Goal: Book appointment/travel/reservation

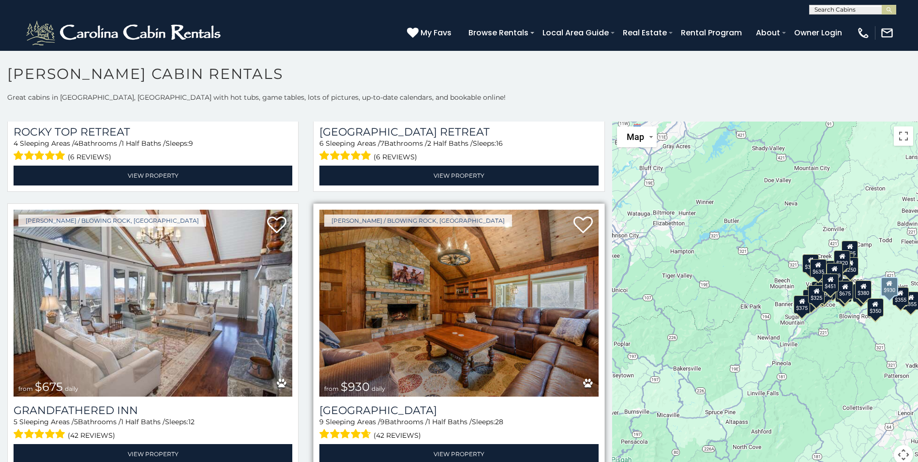
scroll to position [775, 0]
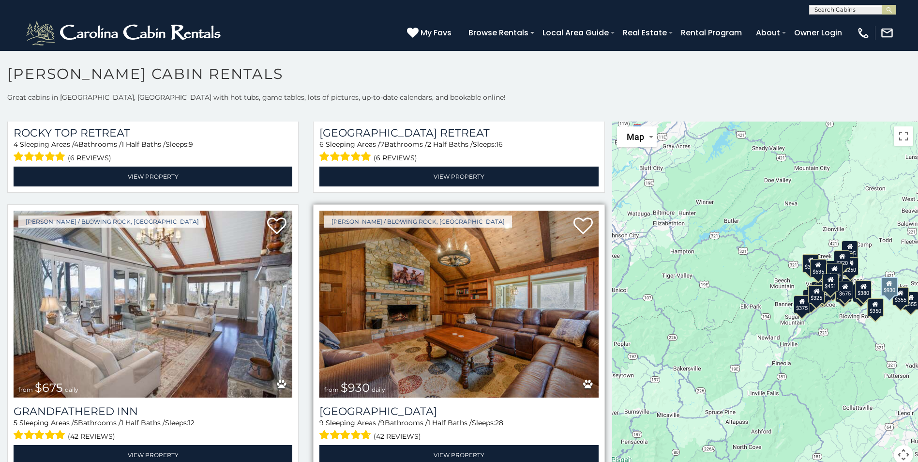
click at [449, 281] on img at bounding box center [459, 304] width 279 height 187
click at [447, 279] on img at bounding box center [459, 304] width 279 height 187
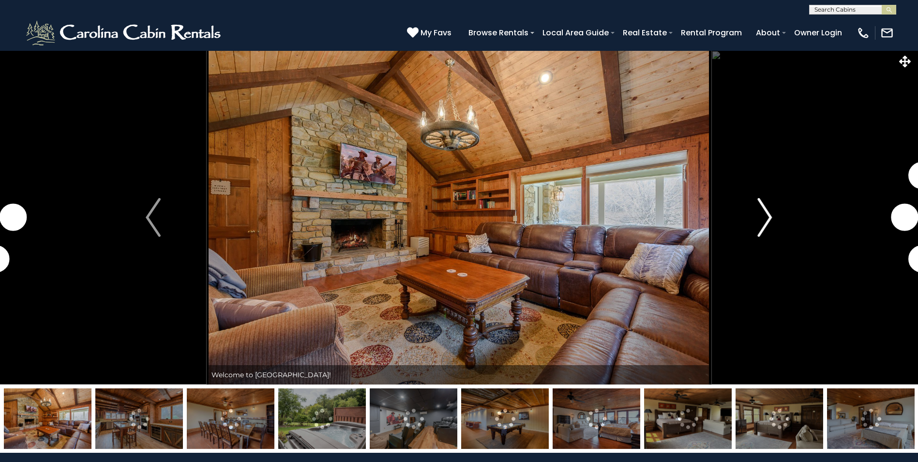
click at [771, 214] on img "Next" at bounding box center [765, 217] width 15 height 39
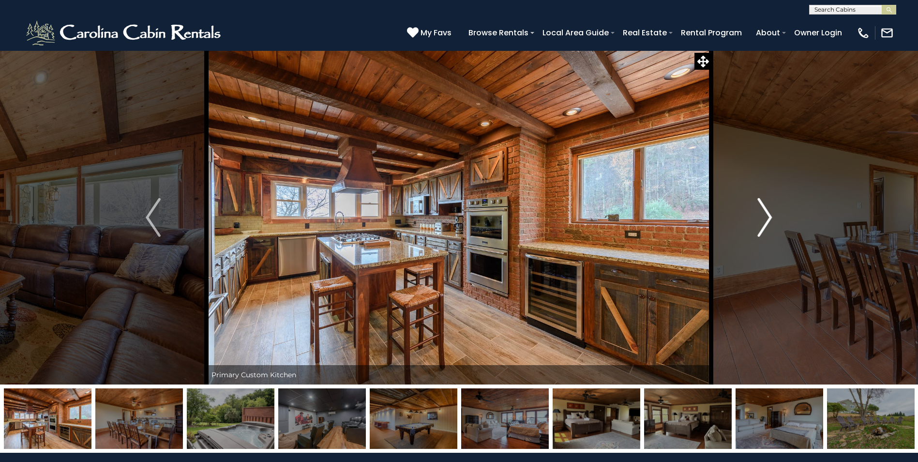
click at [771, 214] on img "Next" at bounding box center [765, 217] width 15 height 39
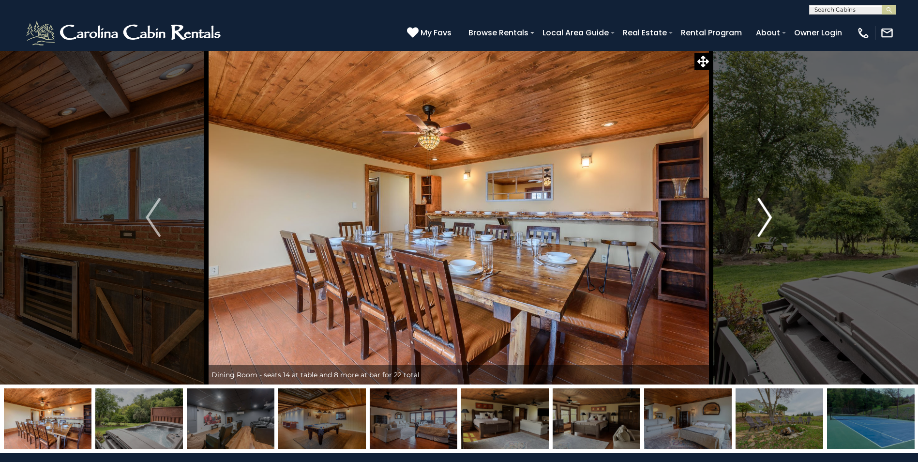
click at [771, 214] on img "Next" at bounding box center [765, 217] width 15 height 39
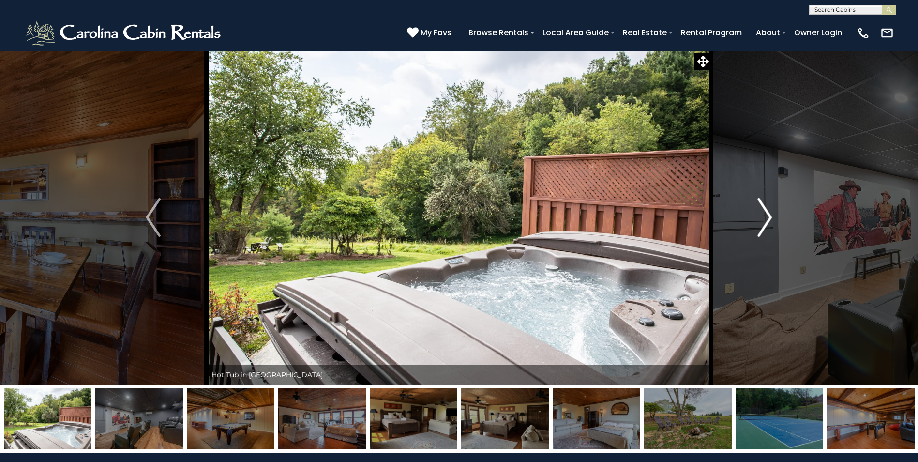
click at [771, 214] on img "Next" at bounding box center [765, 217] width 15 height 39
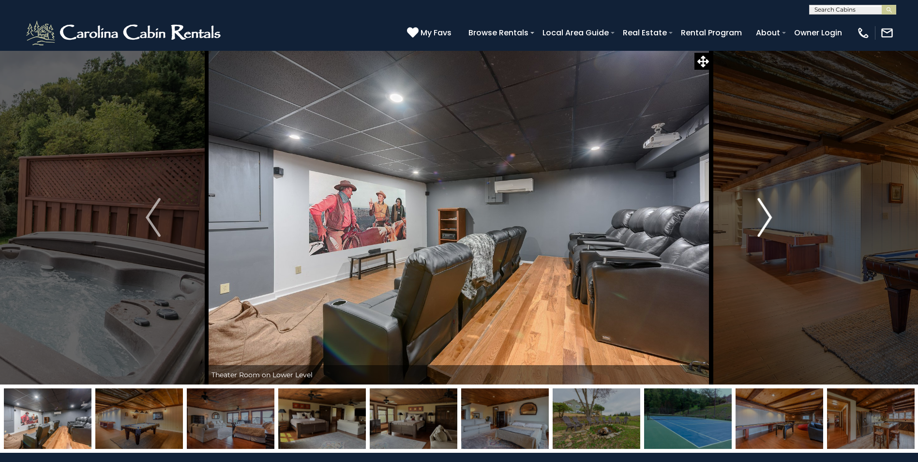
click at [766, 213] on img "Next" at bounding box center [765, 217] width 15 height 39
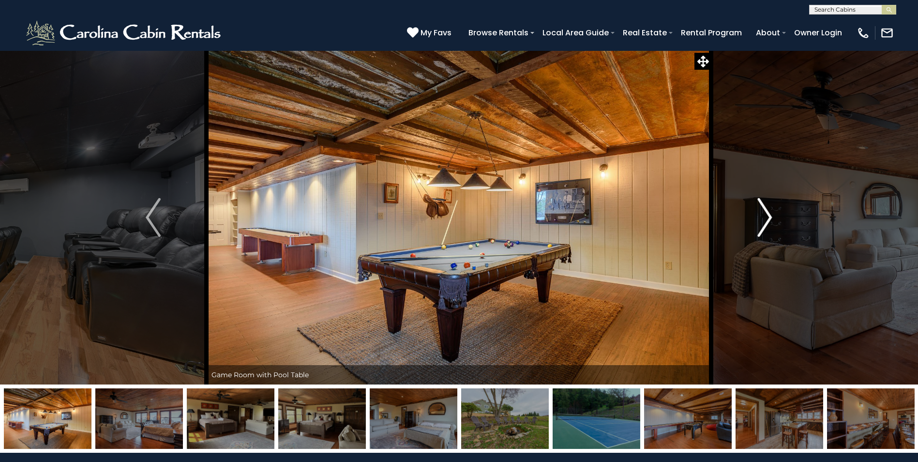
click at [766, 213] on img "Next" at bounding box center [765, 217] width 15 height 39
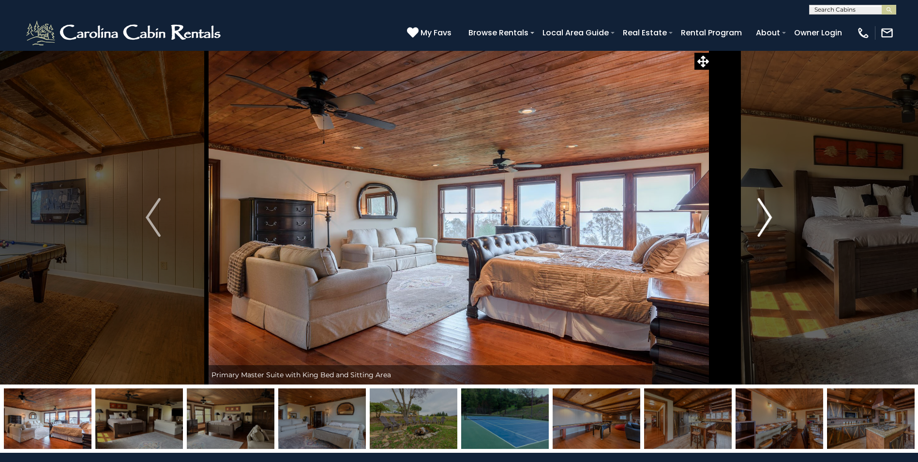
click at [766, 213] on img "Next" at bounding box center [765, 217] width 15 height 39
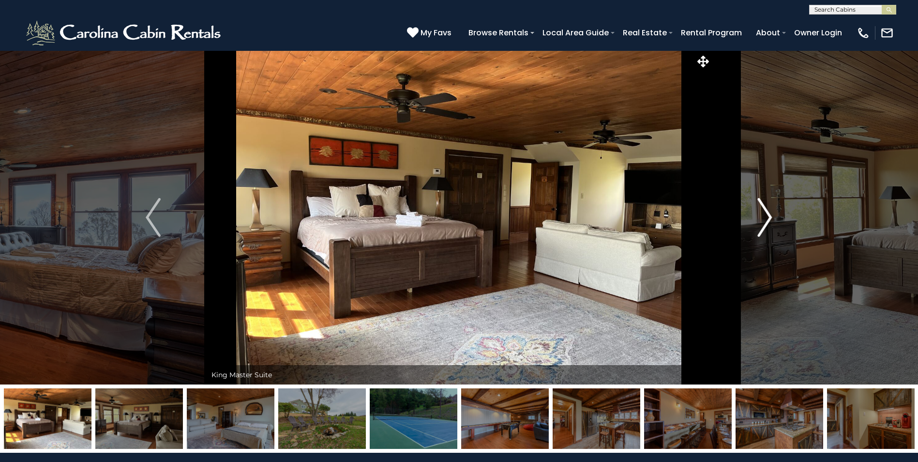
click at [766, 213] on img "Next" at bounding box center [765, 217] width 15 height 39
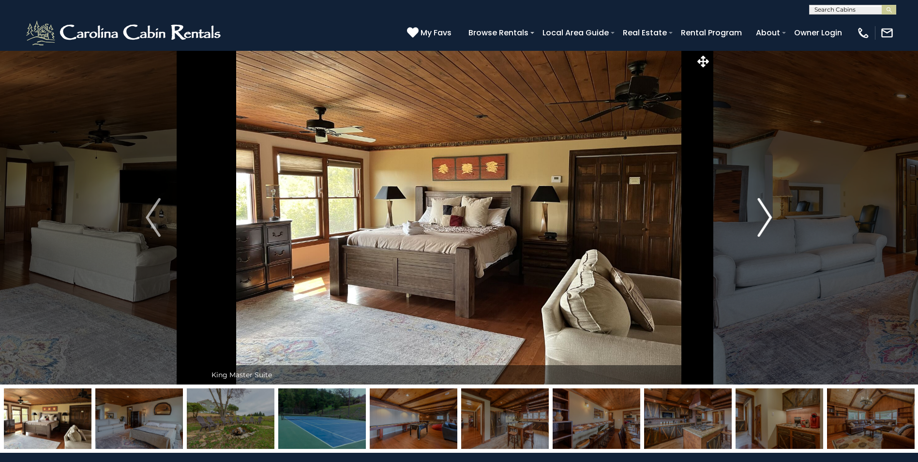
click at [766, 213] on img "Next" at bounding box center [765, 217] width 15 height 39
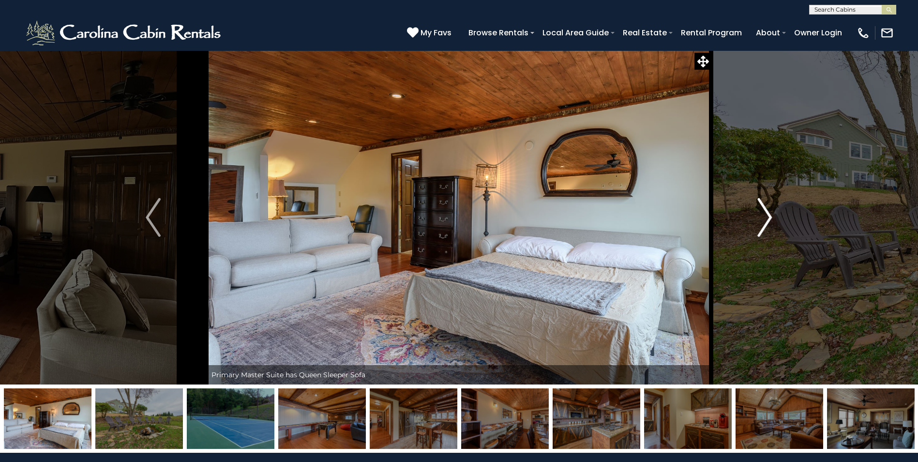
click at [766, 213] on img "Next" at bounding box center [765, 217] width 15 height 39
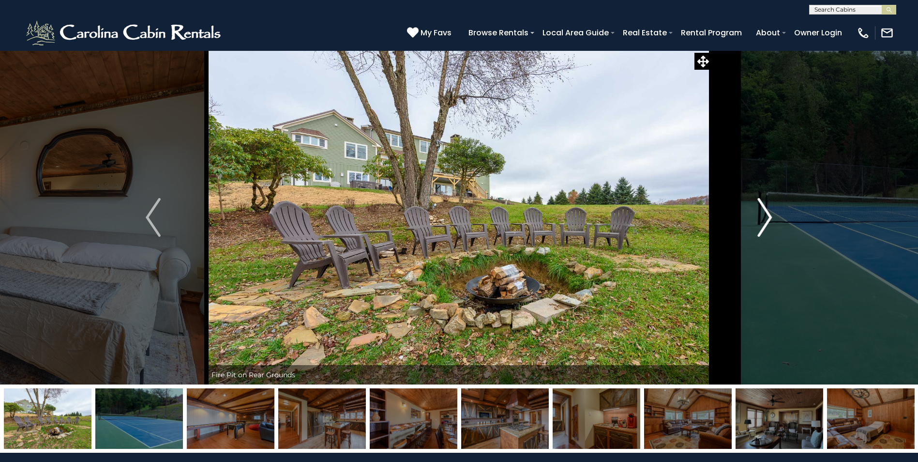
click at [766, 213] on img "Next" at bounding box center [765, 217] width 15 height 39
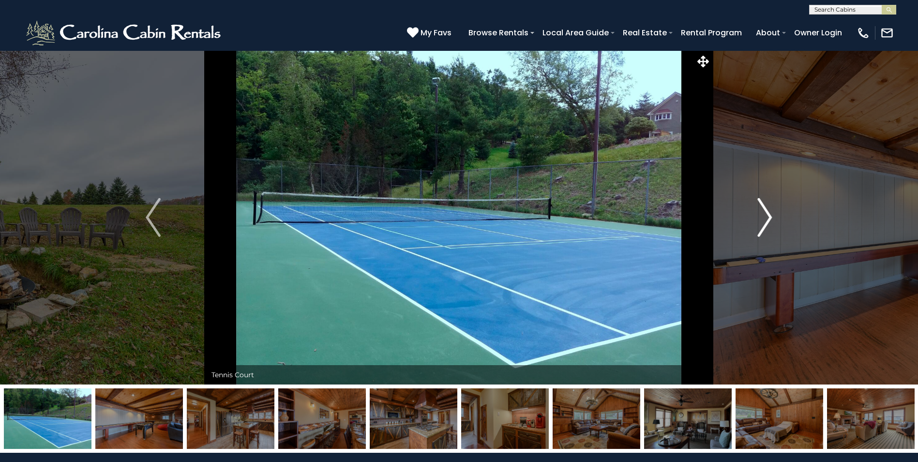
click at [766, 213] on img "Next" at bounding box center [765, 217] width 15 height 39
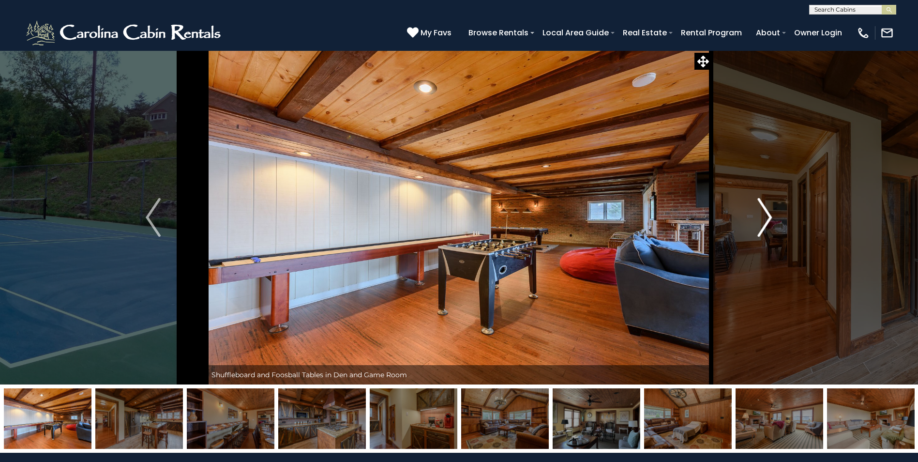
click at [766, 213] on img "Next" at bounding box center [765, 217] width 15 height 39
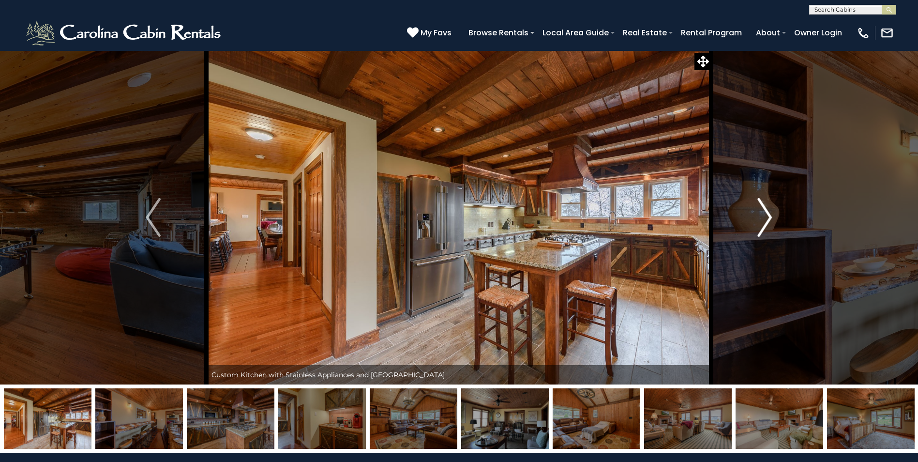
click at [766, 213] on img "Next" at bounding box center [765, 217] width 15 height 39
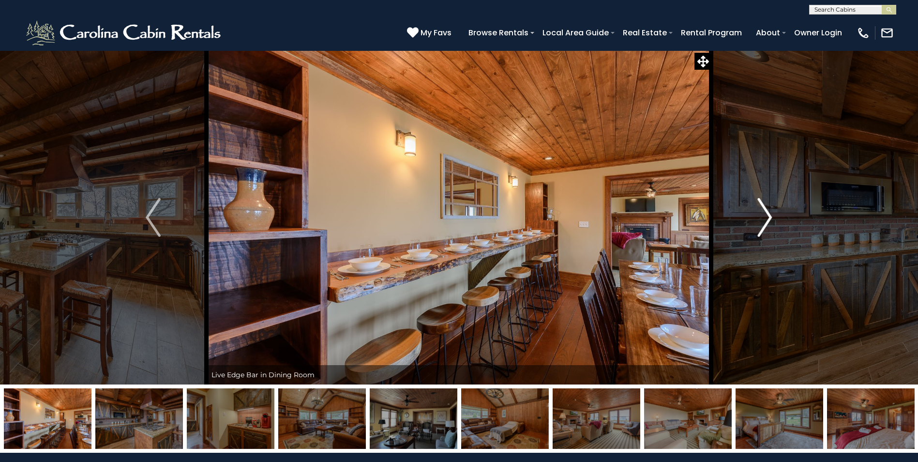
click at [766, 213] on img "Next" at bounding box center [765, 217] width 15 height 39
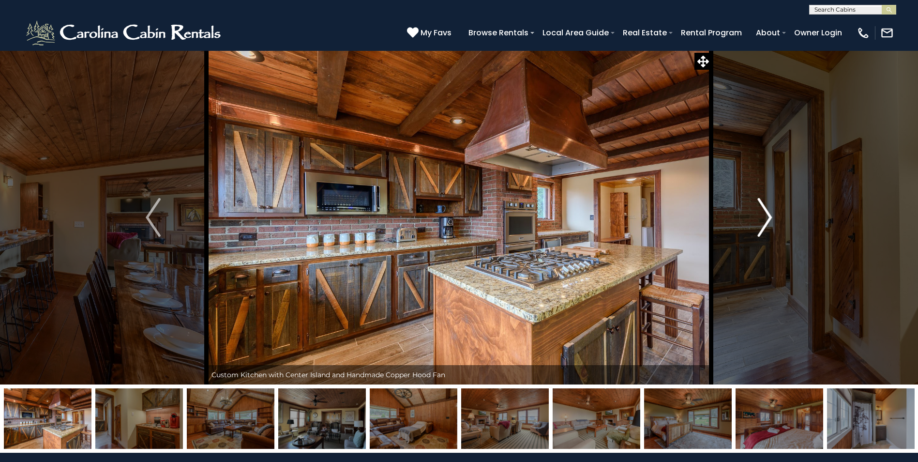
click at [766, 213] on img "Next" at bounding box center [765, 217] width 15 height 39
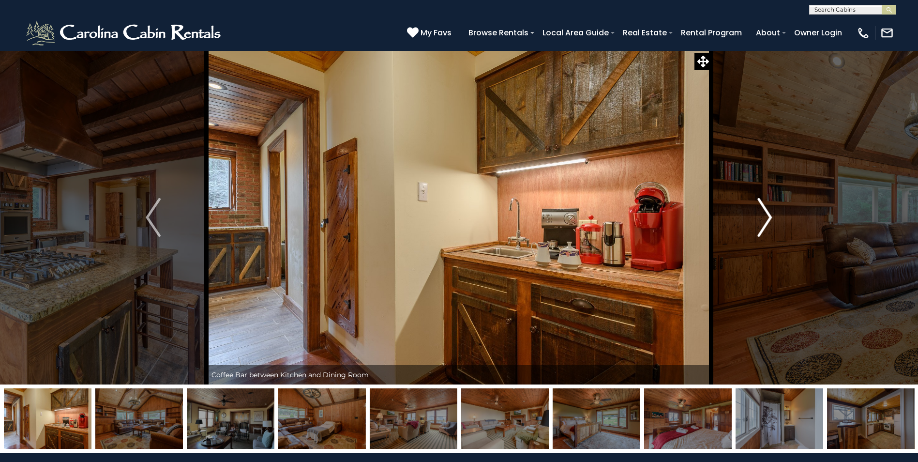
click at [766, 213] on img "Next" at bounding box center [765, 217] width 15 height 39
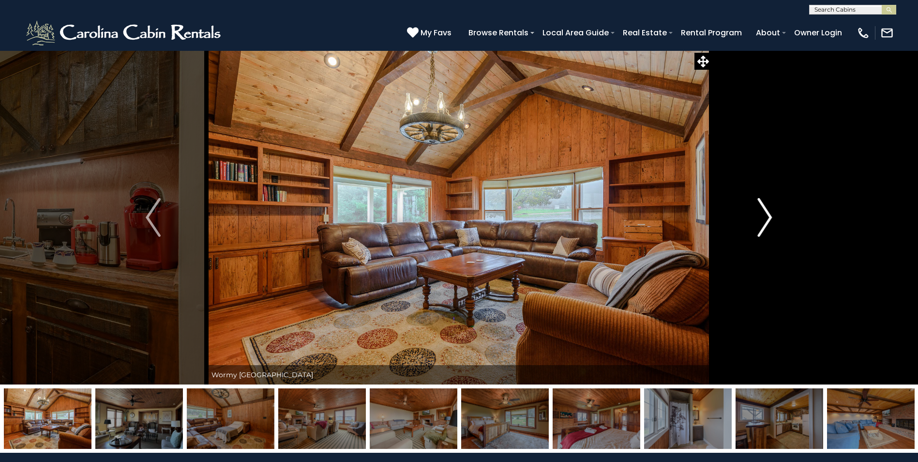
click at [766, 213] on img "Next" at bounding box center [765, 217] width 15 height 39
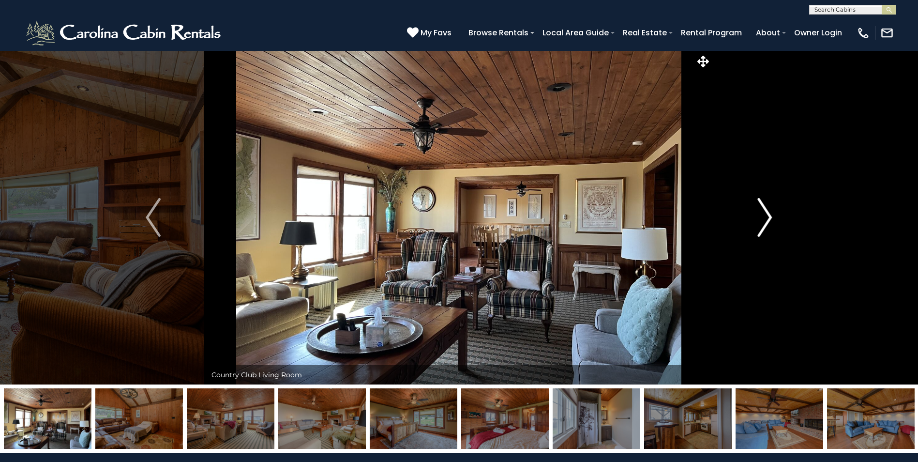
click at [766, 213] on img "Next" at bounding box center [765, 217] width 15 height 39
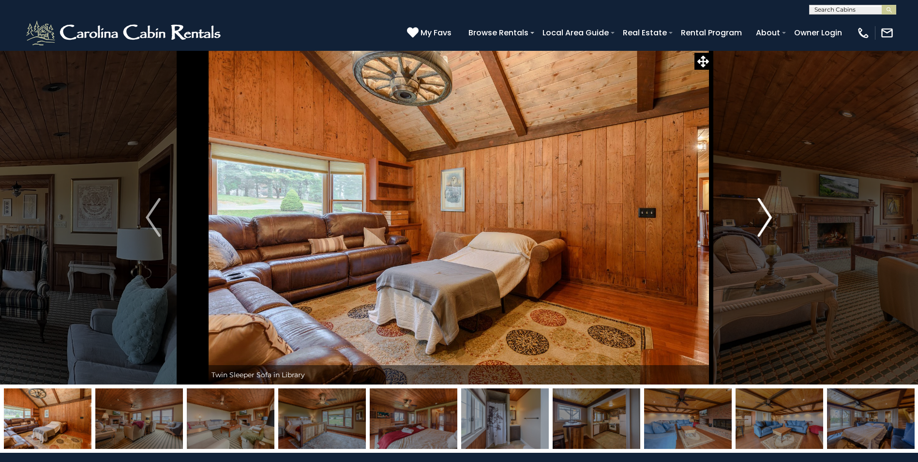
click at [766, 213] on img "Next" at bounding box center [765, 217] width 15 height 39
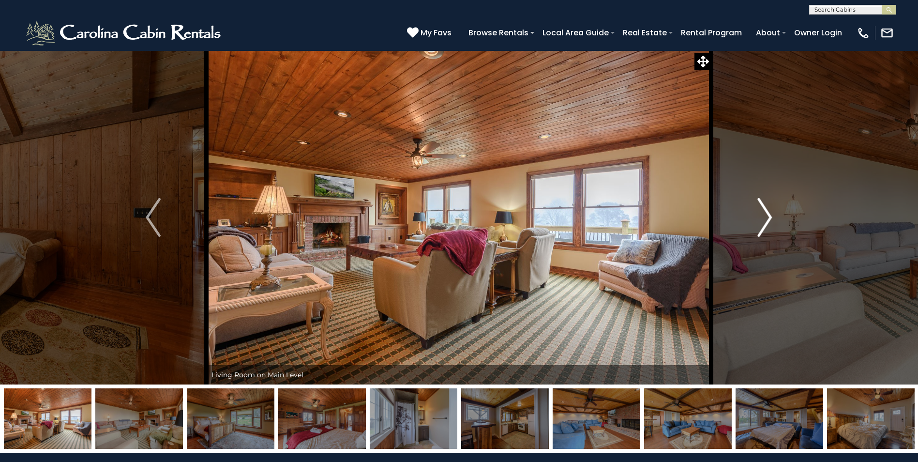
click at [766, 213] on img "Next" at bounding box center [765, 217] width 15 height 39
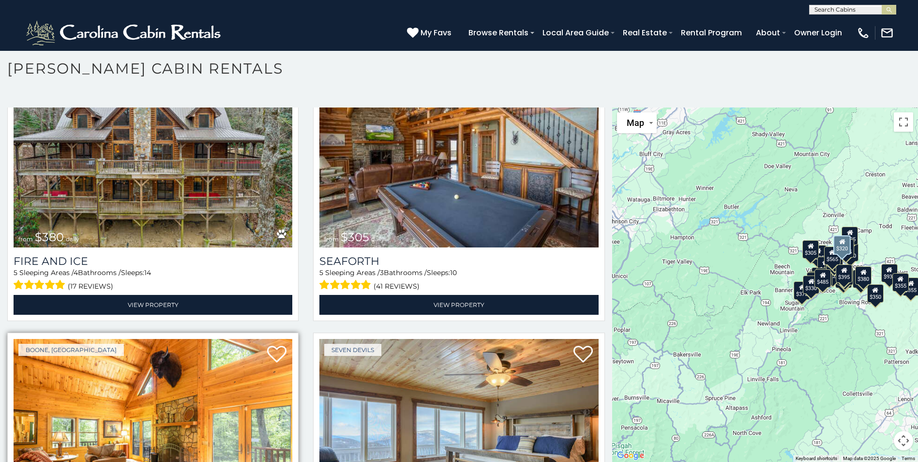
scroll to position [2953, 0]
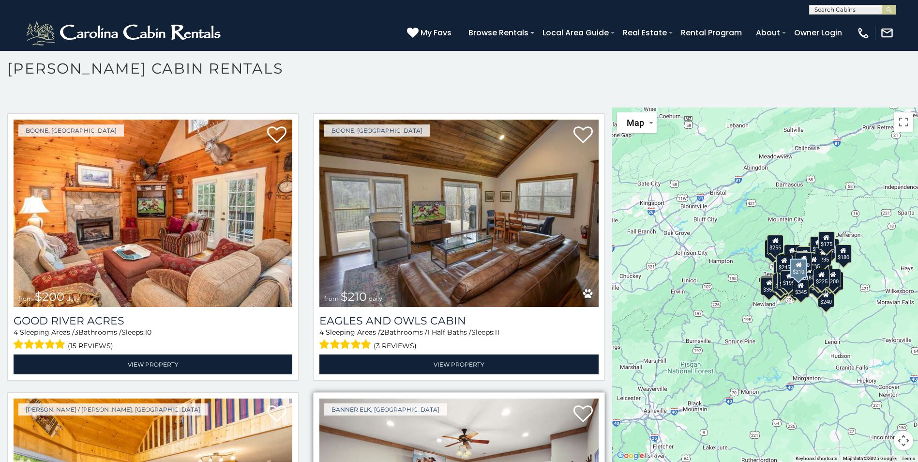
scroll to position [13143, 0]
